Goal: Book appointment/travel/reservation

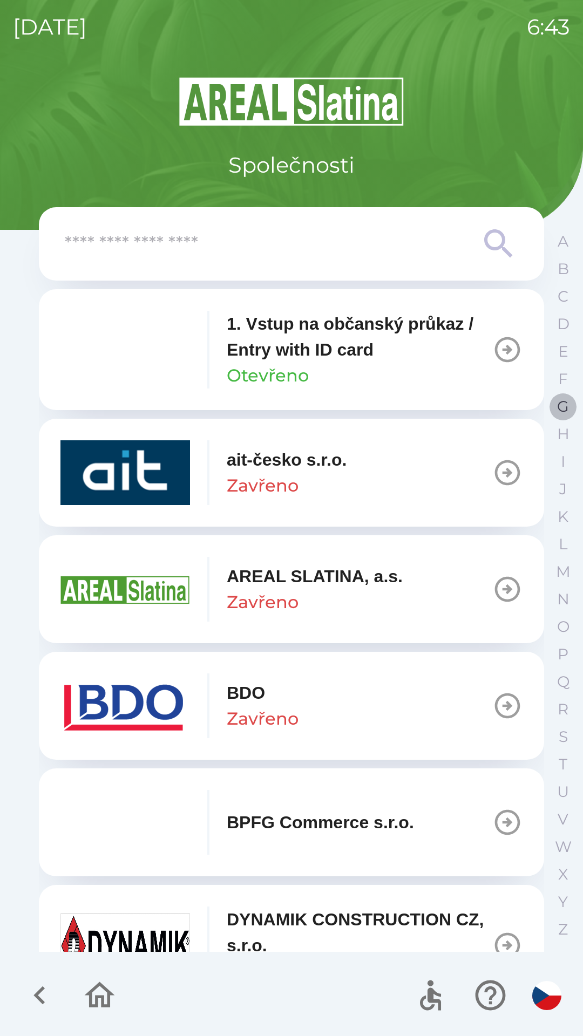
click at [563, 408] on p "G" at bounding box center [563, 406] width 12 height 19
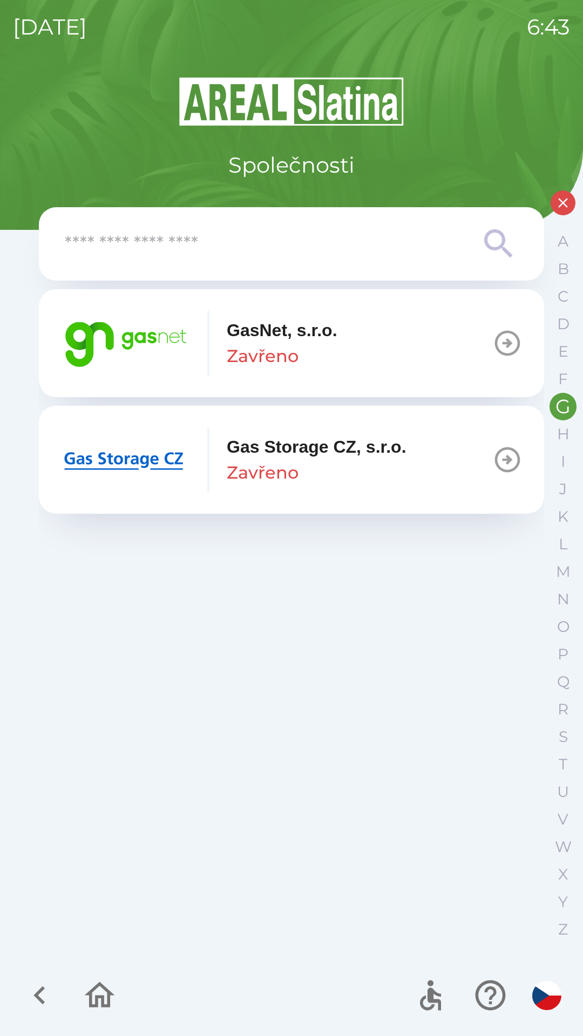
click at [503, 356] on icon "button" at bounding box center [507, 343] width 30 height 30
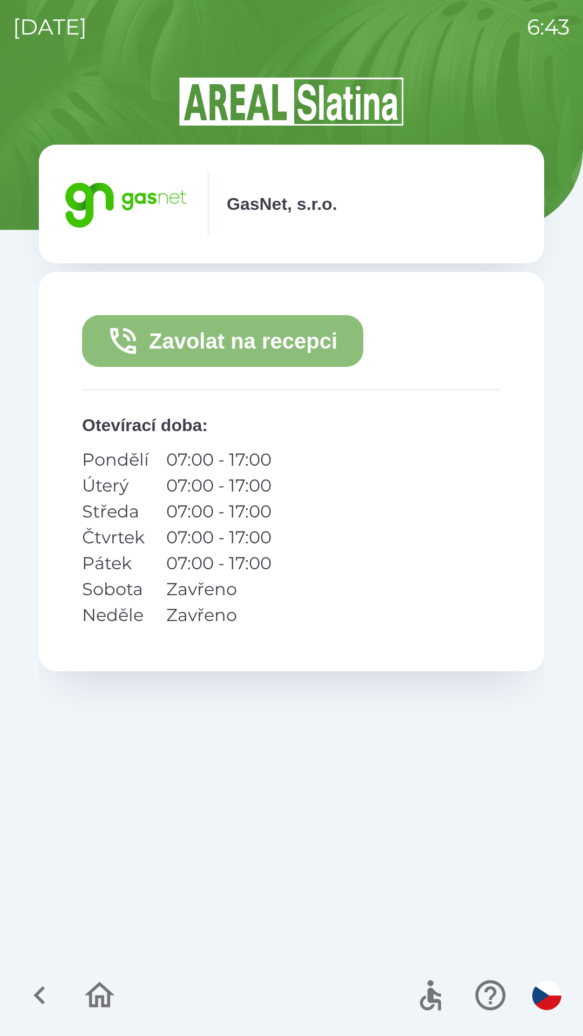
click at [296, 337] on button "Zavolat na recepci" at bounding box center [222, 341] width 281 height 52
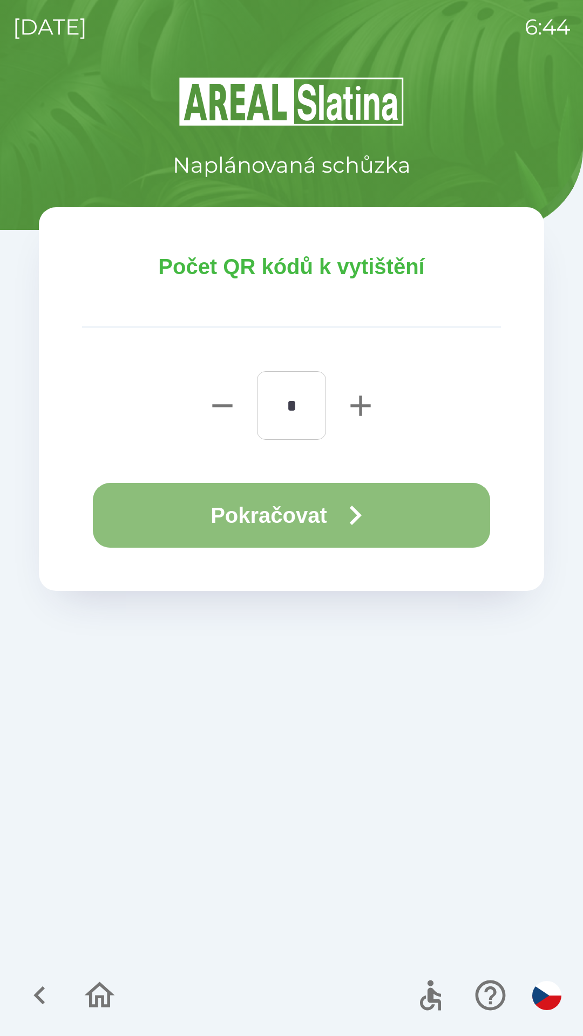
click at [381, 516] on button "Pokračovat" at bounding box center [291, 515] width 397 height 65
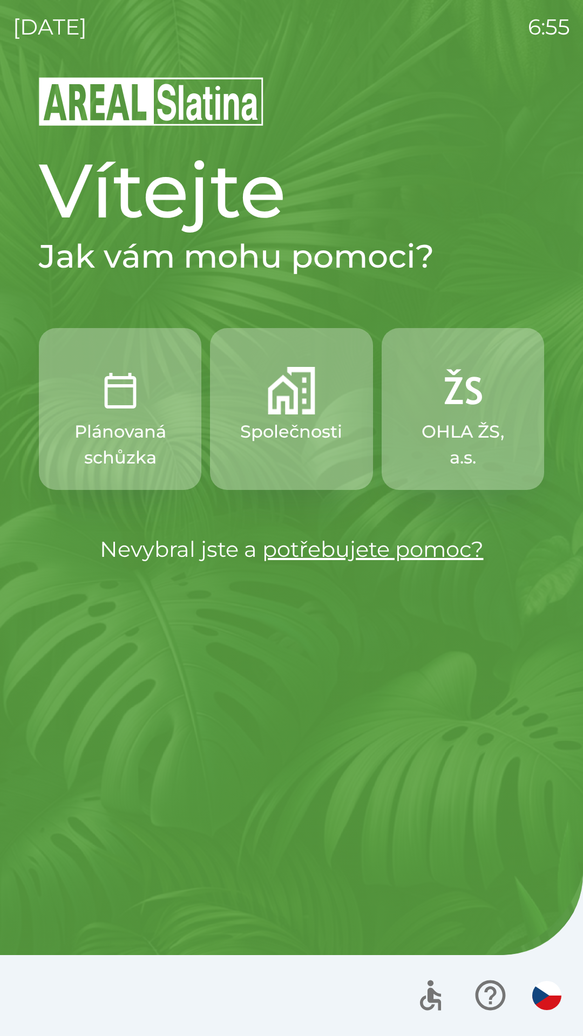
click at [119, 549] on p "Nevybral jste a potřebujete pomoc?" at bounding box center [291, 549] width 505 height 32
